Goal: Task Accomplishment & Management: Manage account settings

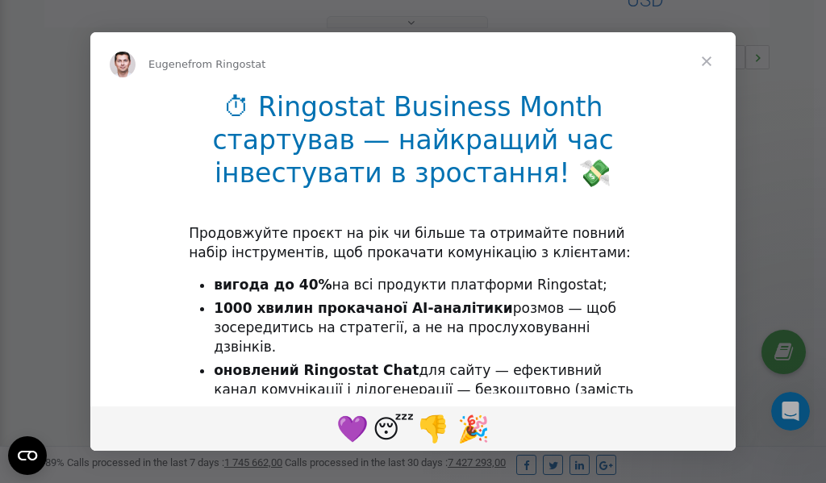
click at [708, 63] on span "Close" at bounding box center [706, 61] width 58 height 58
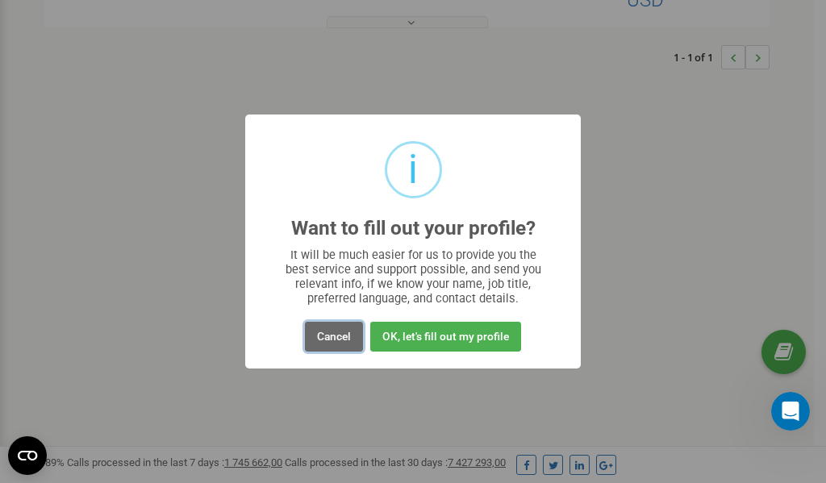
click at [340, 335] on button "Cancel" at bounding box center [334, 337] width 58 height 30
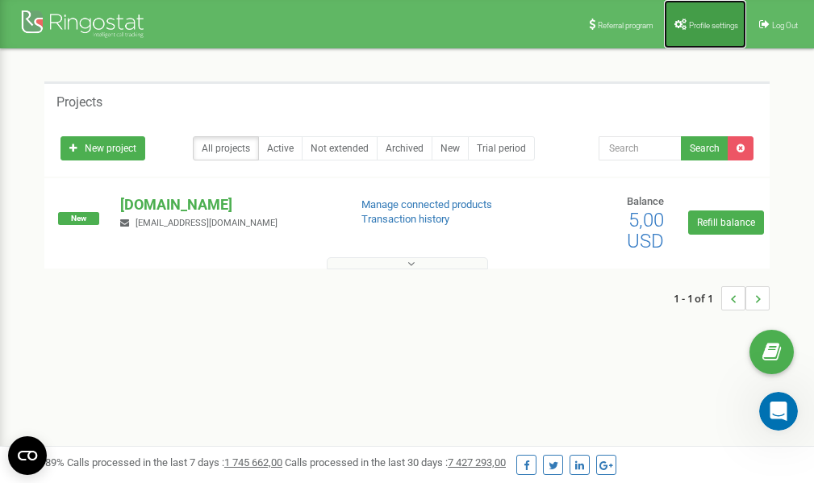
click at [695, 23] on span "Profile settings" at bounding box center [713, 25] width 49 height 9
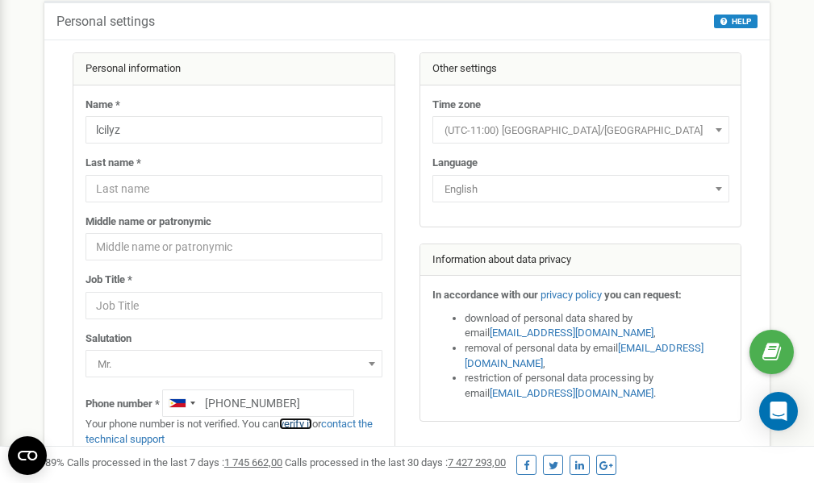
click at [307, 424] on link "verify it" at bounding box center [295, 424] width 33 height 12
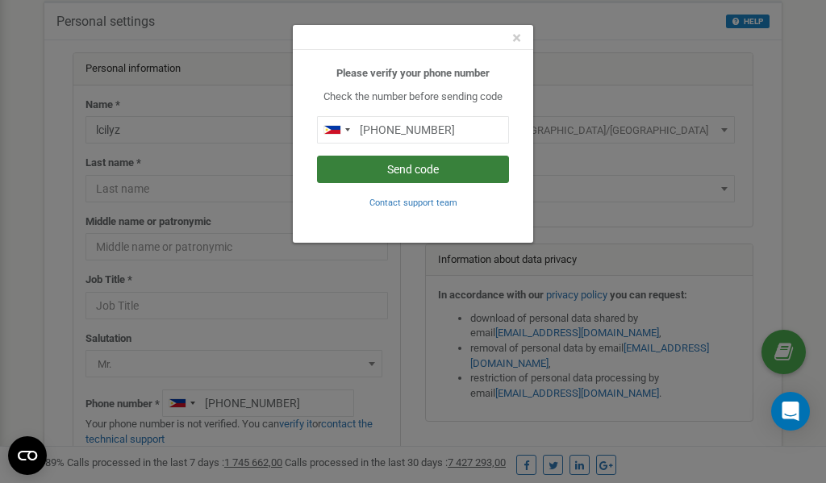
click at [438, 169] on button "Send code" at bounding box center [413, 169] width 192 height 27
